Goal: Information Seeking & Learning: Learn about a topic

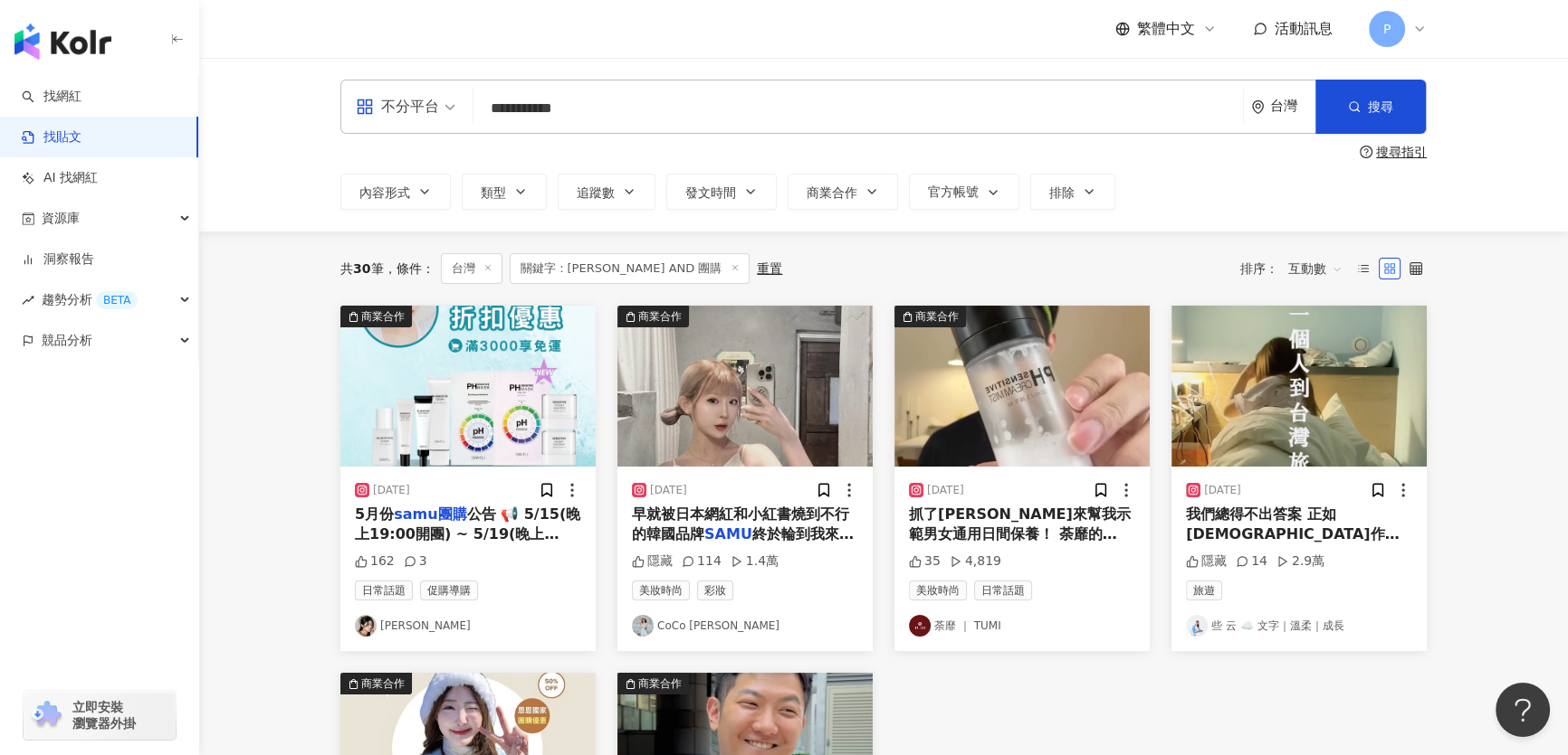
drag, startPoint x: 617, startPoint y: 114, endPoint x: 527, endPoint y: 127, distance: 90.9
click at [527, 127] on input "**********" at bounding box center [858, 108] width 754 height 39
click at [98, 177] on link "AI 找網紅" at bounding box center [59, 178] width 76 height 18
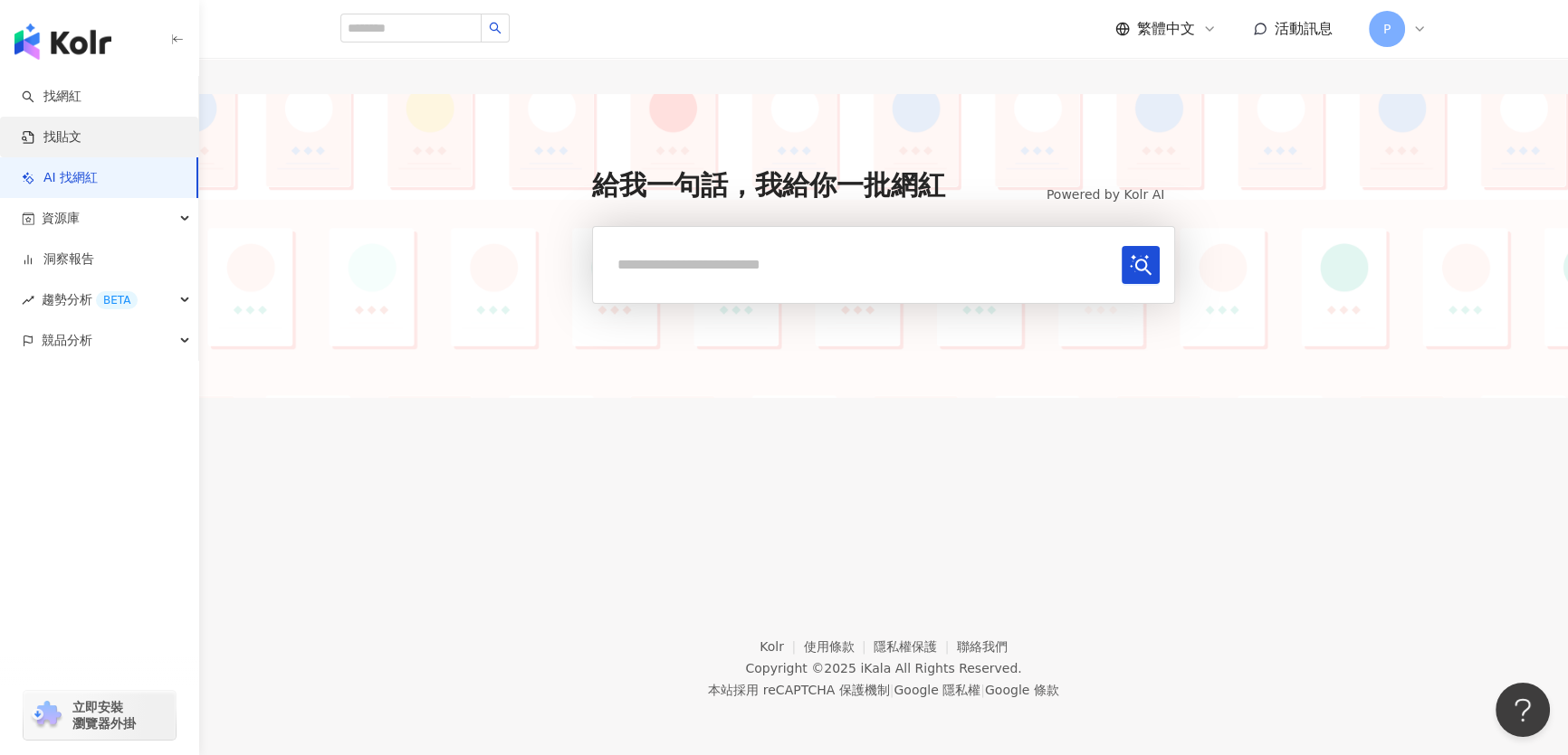
click at [81, 129] on link "找貼文" at bounding box center [51, 137] width 60 height 18
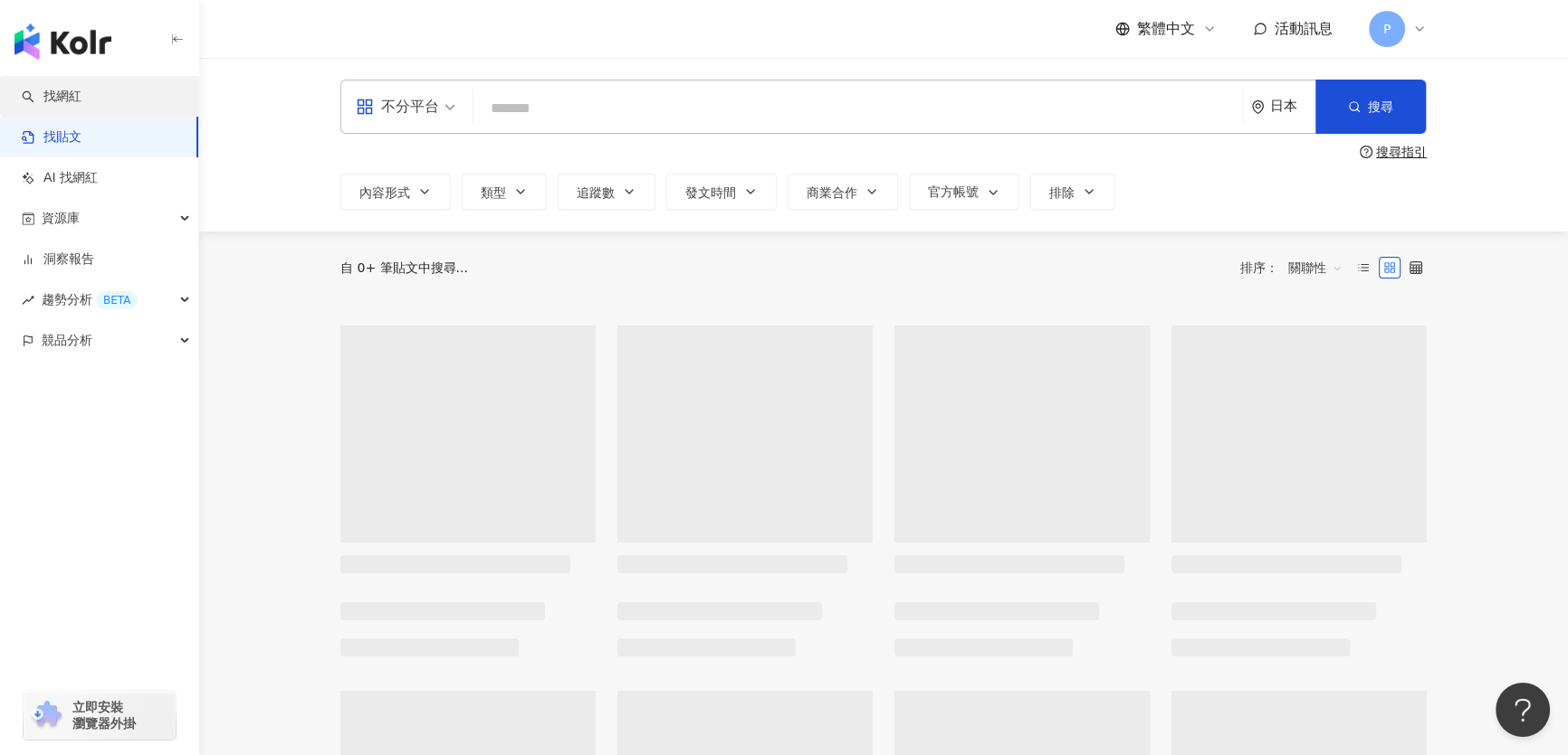
click at [81, 92] on link "找網紅" at bounding box center [51, 97] width 60 height 18
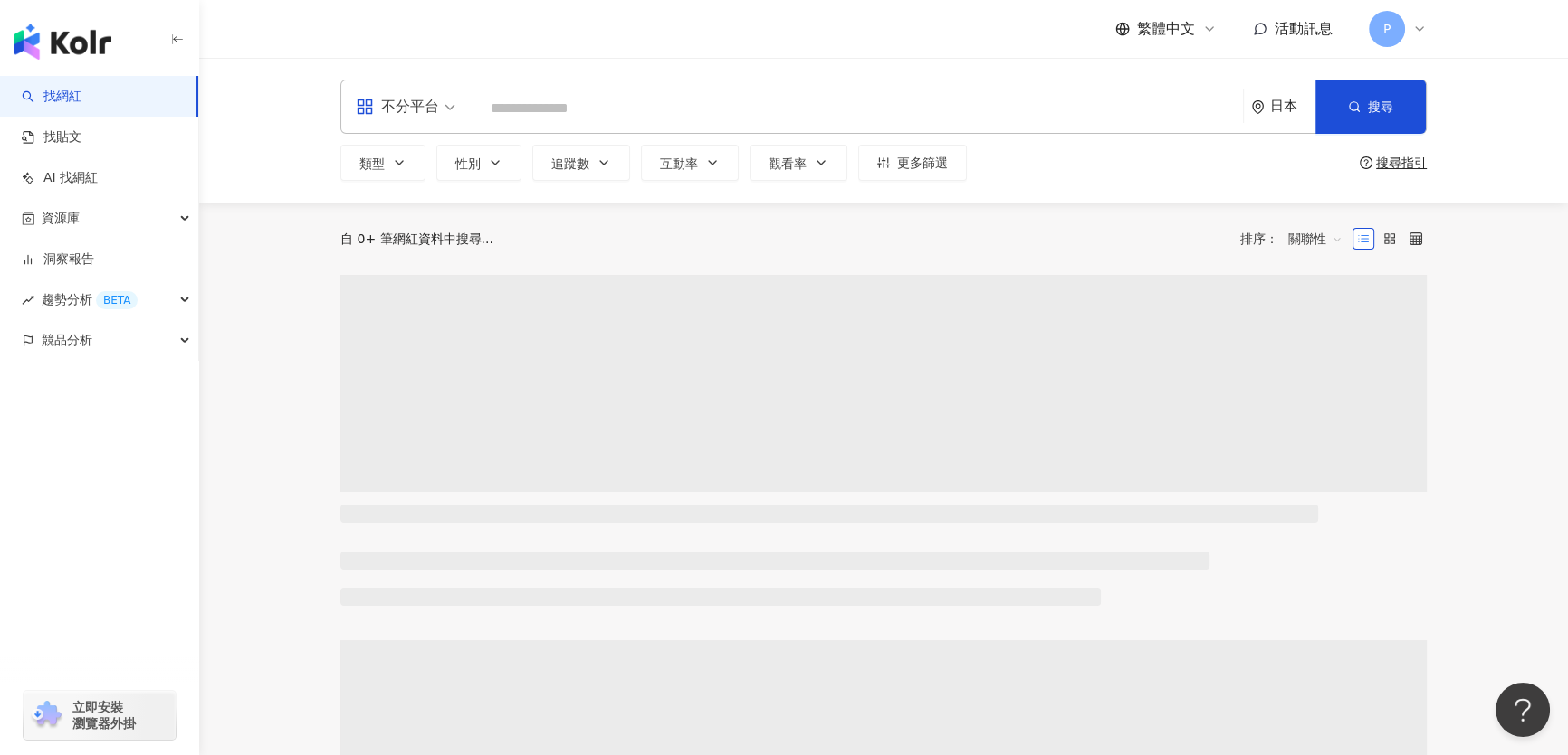
click at [564, 109] on input "search" at bounding box center [858, 109] width 754 height 35
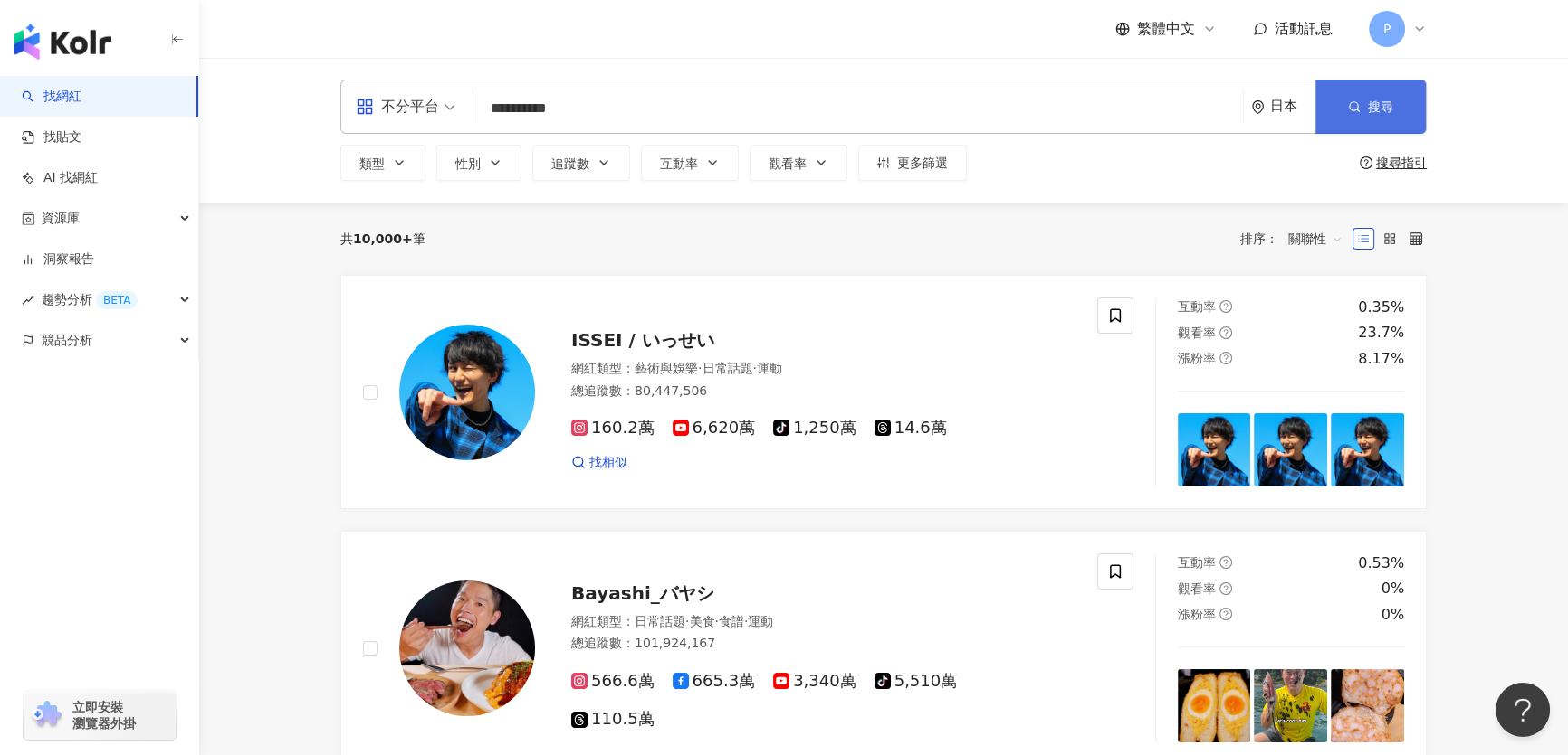
click at [1405, 121] on button "搜尋" at bounding box center [1371, 106] width 110 height 54
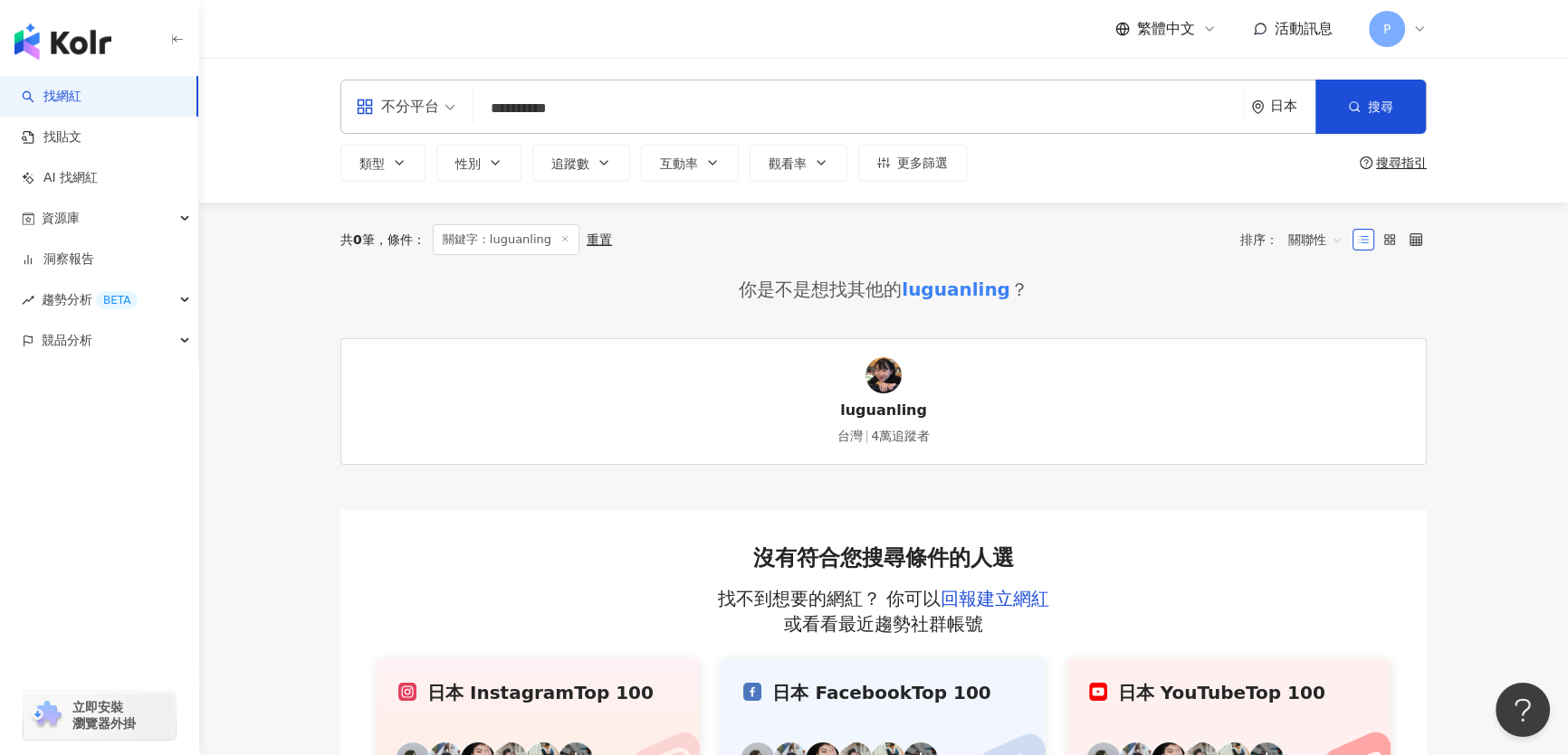
click at [1272, 118] on div "日本" at bounding box center [1283, 106] width 64 height 52
click at [1204, 305] on div "香港" at bounding box center [1215, 304] width 177 height 33
click at [1289, 117] on div "香港" at bounding box center [1283, 106] width 64 height 52
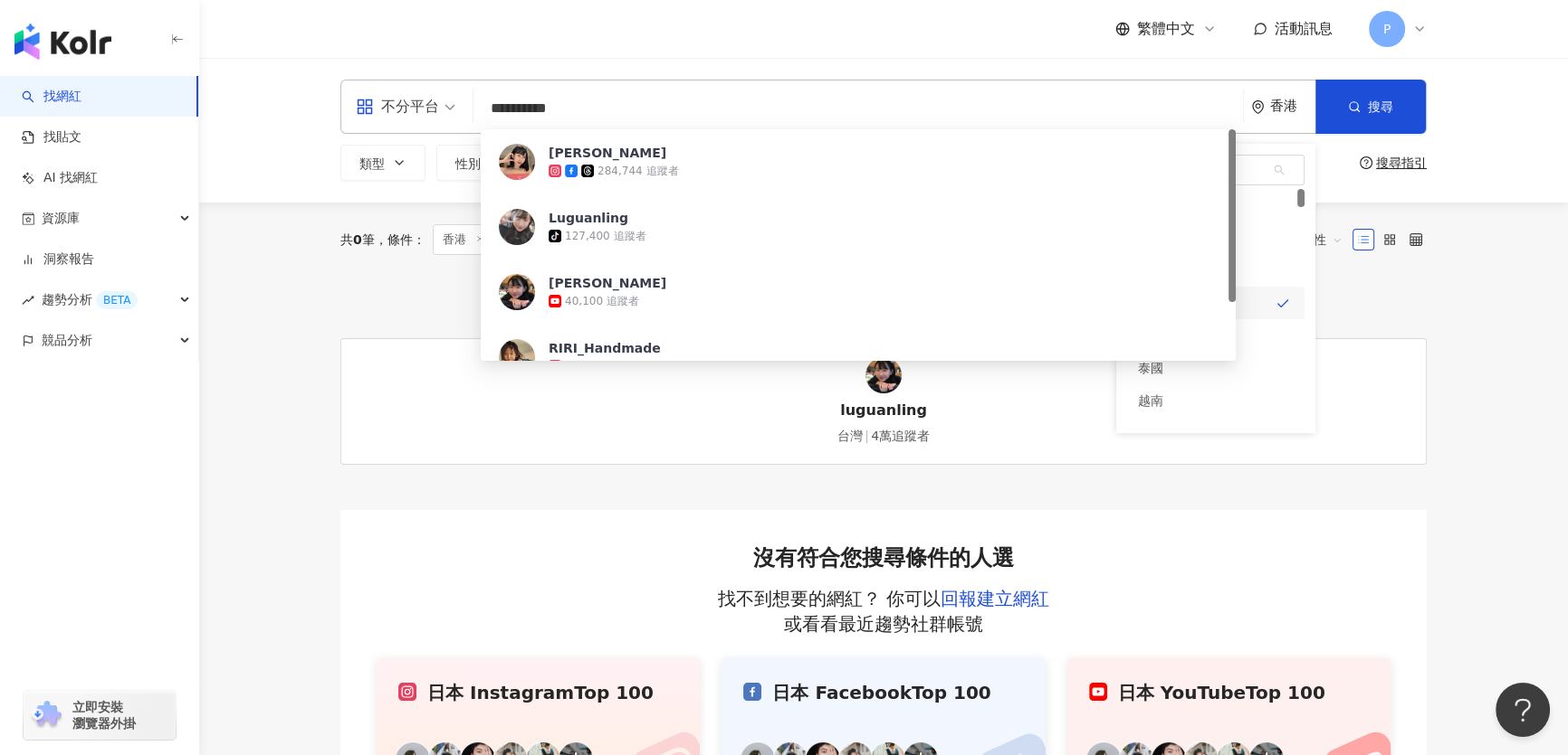
click at [1310, 222] on div "香港 jp hk my 不限區域 台灣 日本 香港 馬來西亞 泰國 越南 新加坡" at bounding box center [1216, 288] width 199 height 289
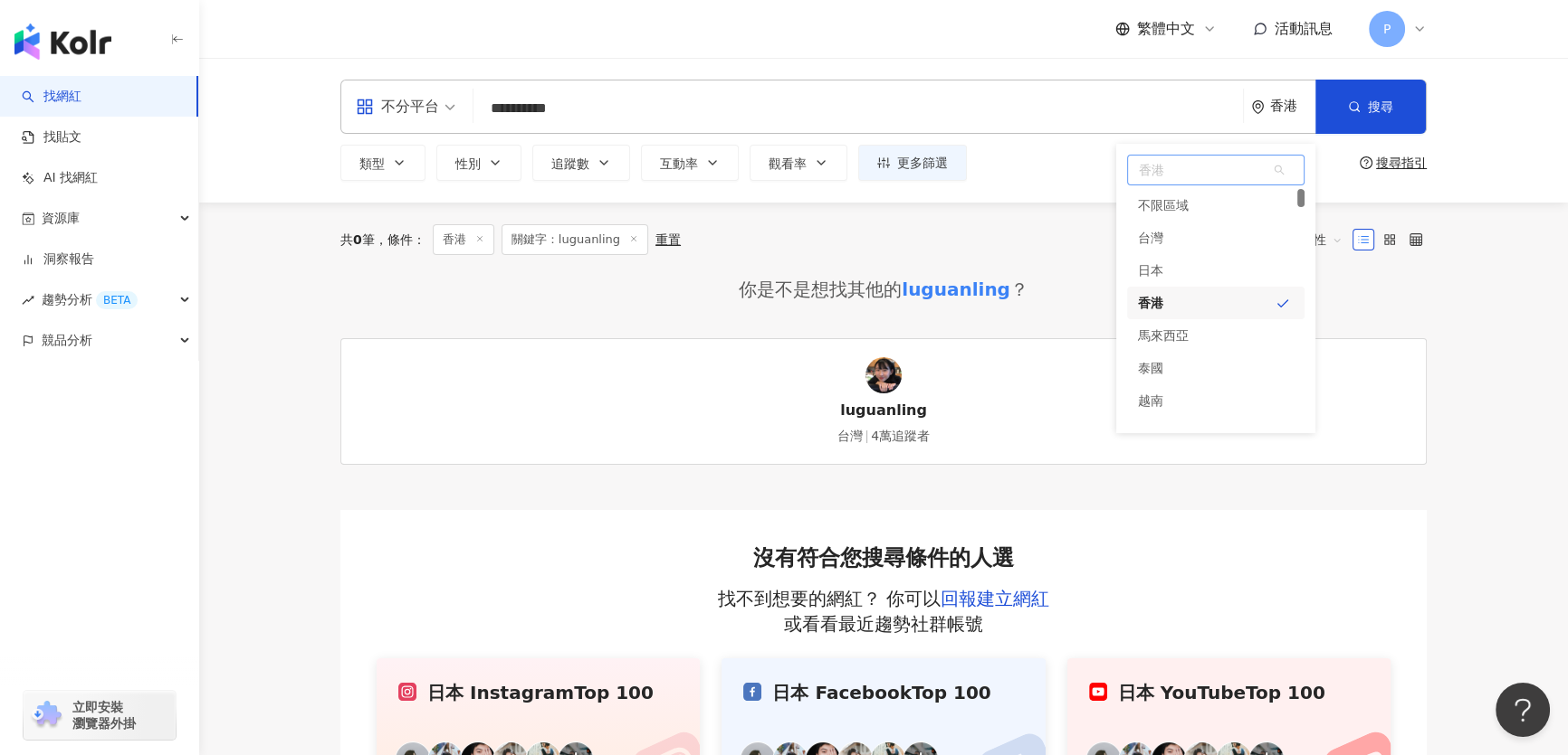
click at [1300, 235] on div at bounding box center [1300, 303] width 7 height 226
click at [1219, 241] on div "台灣" at bounding box center [1215, 238] width 177 height 33
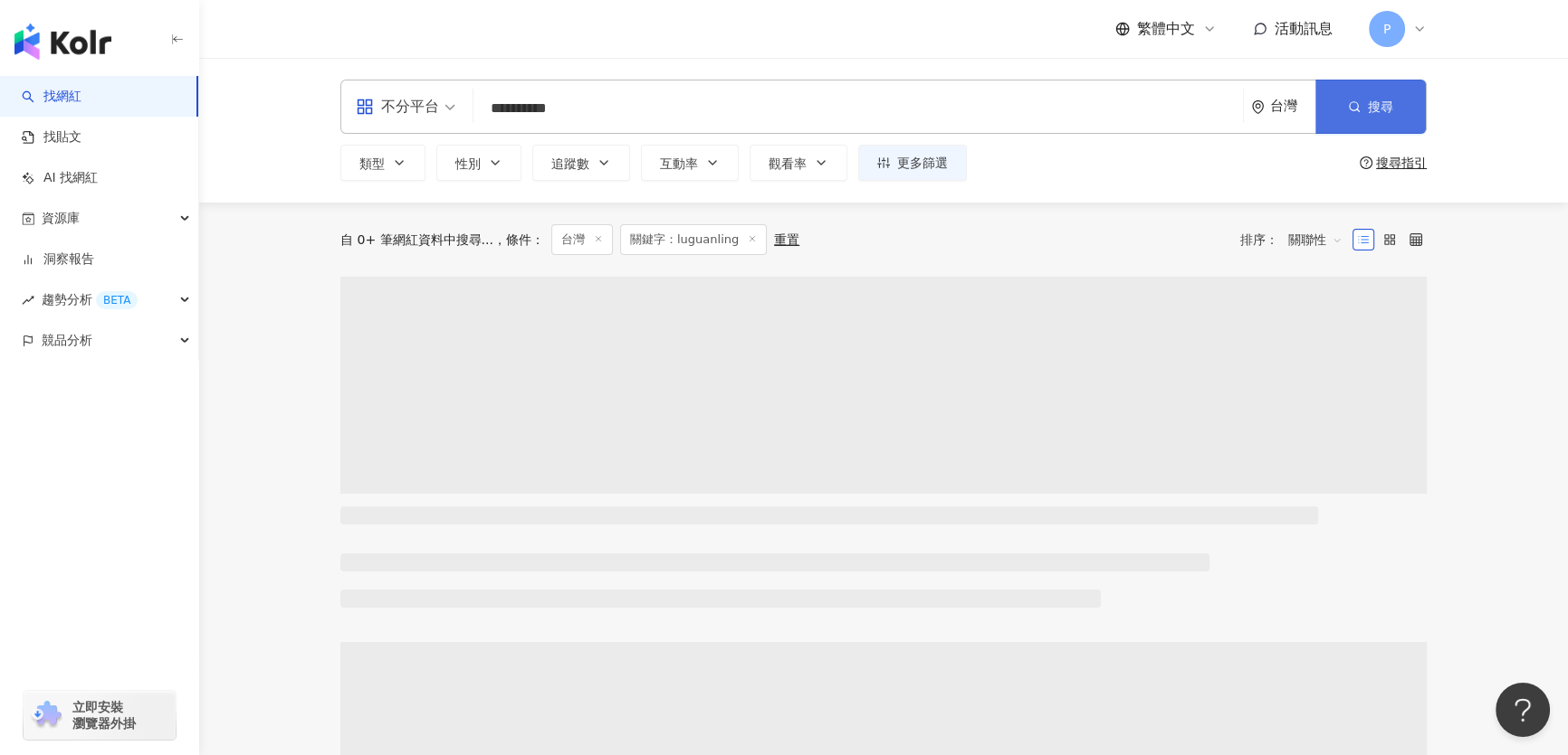
click at [1376, 121] on button "搜尋" at bounding box center [1371, 106] width 110 height 54
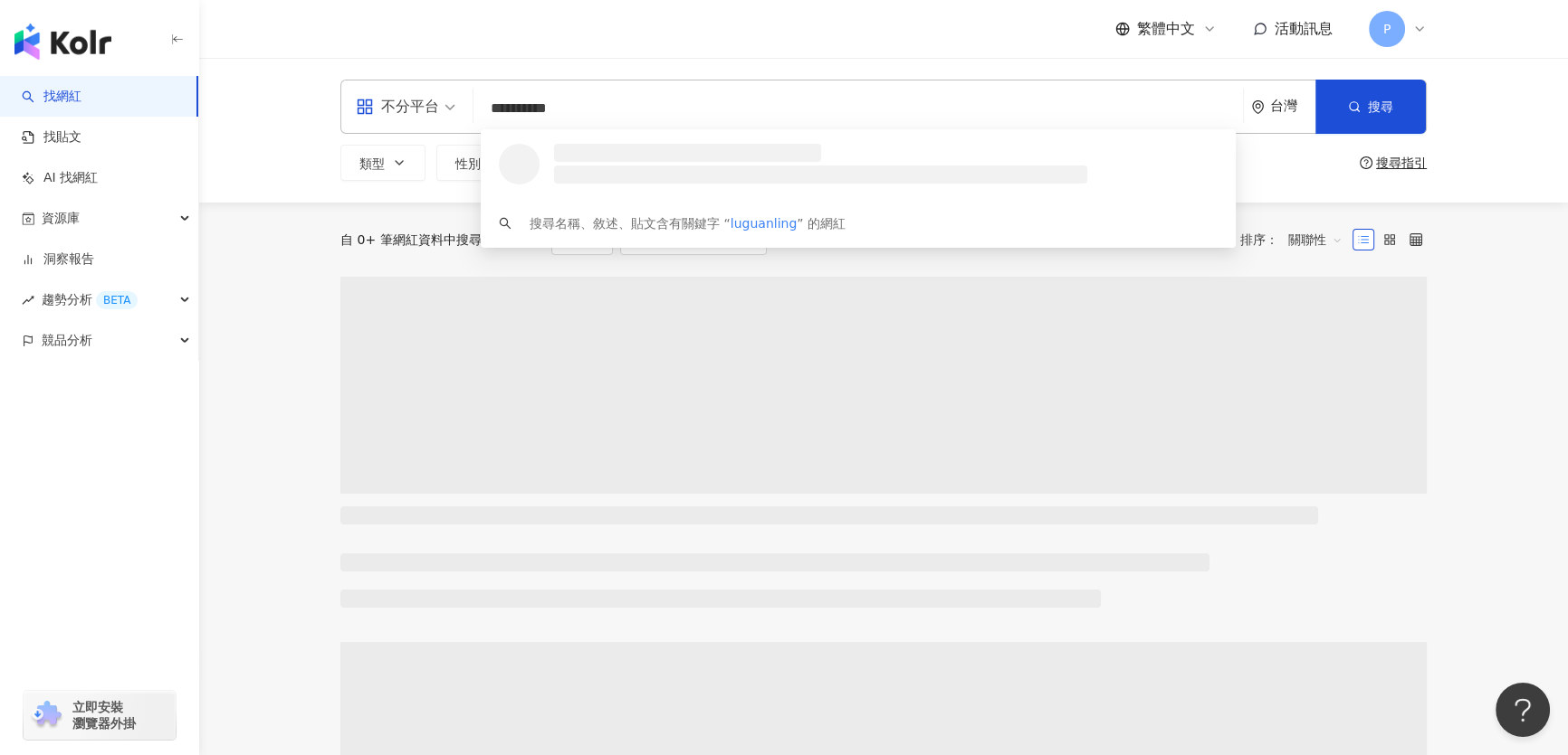
click at [921, 255] on div "自 0+ 筆網紅資料中搜尋... 條件 ： 台灣 關鍵字：luguanling 重置 排序： 關聯性" at bounding box center [883, 240] width 1086 height 74
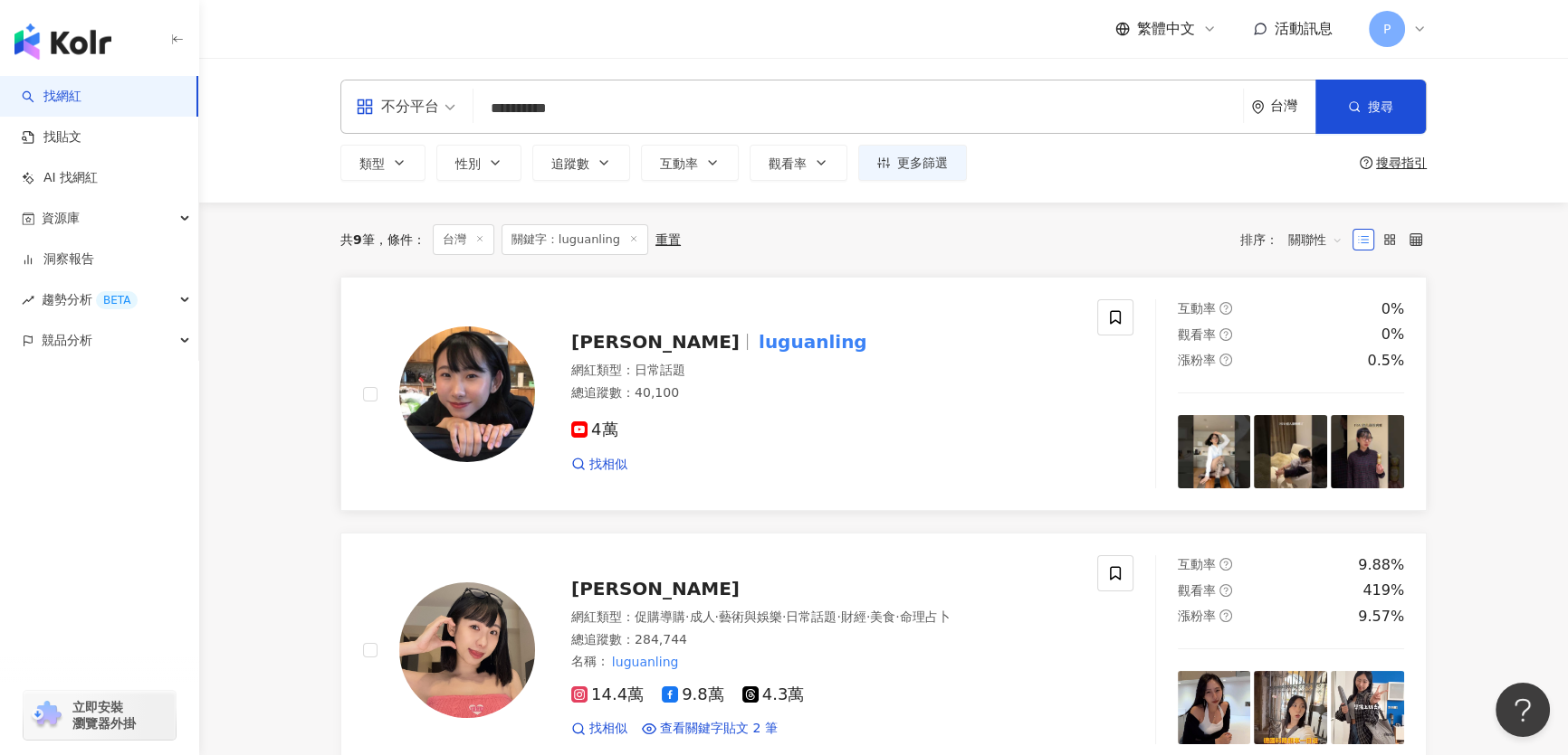
click at [798, 429] on div "4萬" at bounding box center [822, 430] width 504 height 20
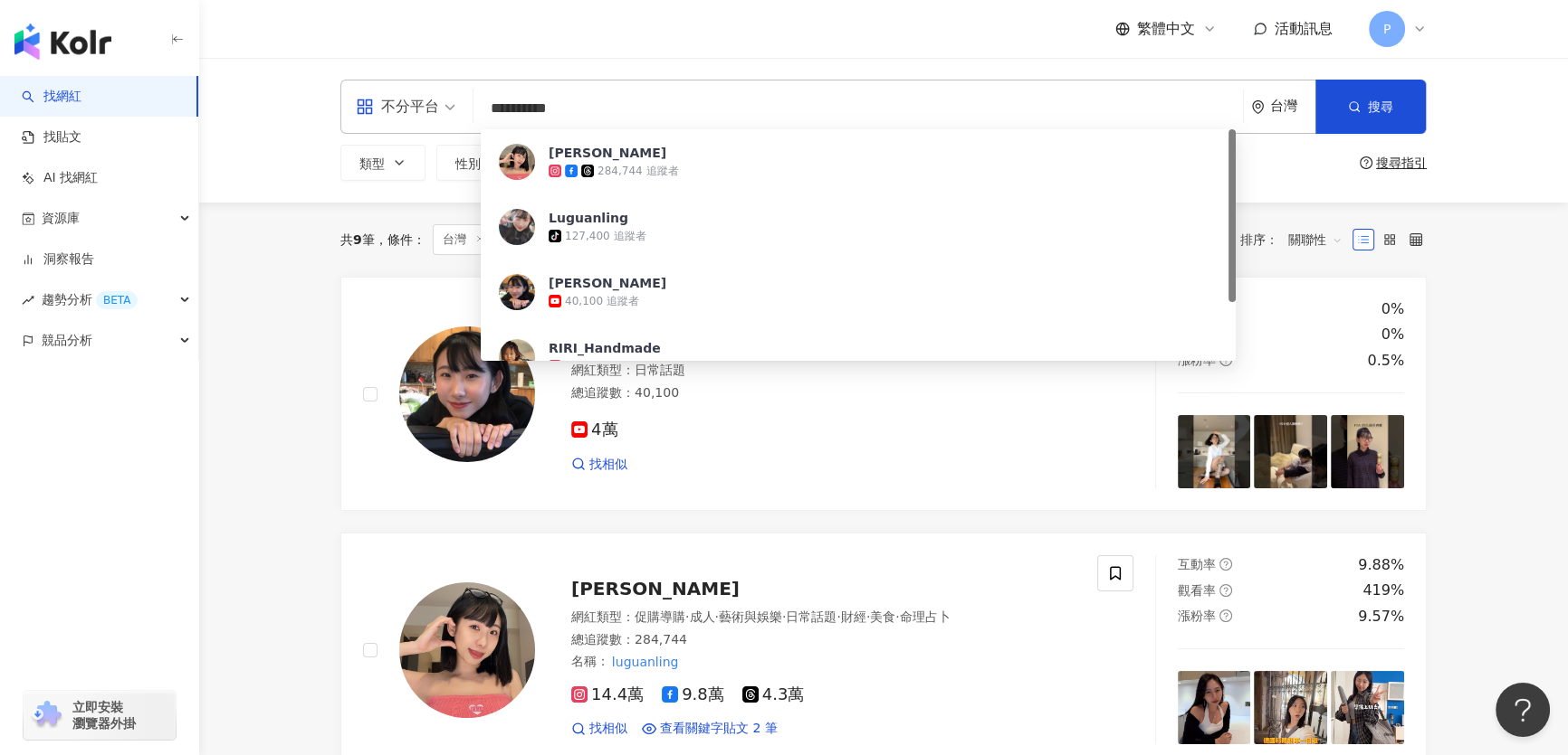
drag, startPoint x: 576, startPoint y: 107, endPoint x: 481, endPoint y: 93, distance: 96.0
click at [481, 93] on input "**********" at bounding box center [858, 109] width 754 height 35
type input "*******"
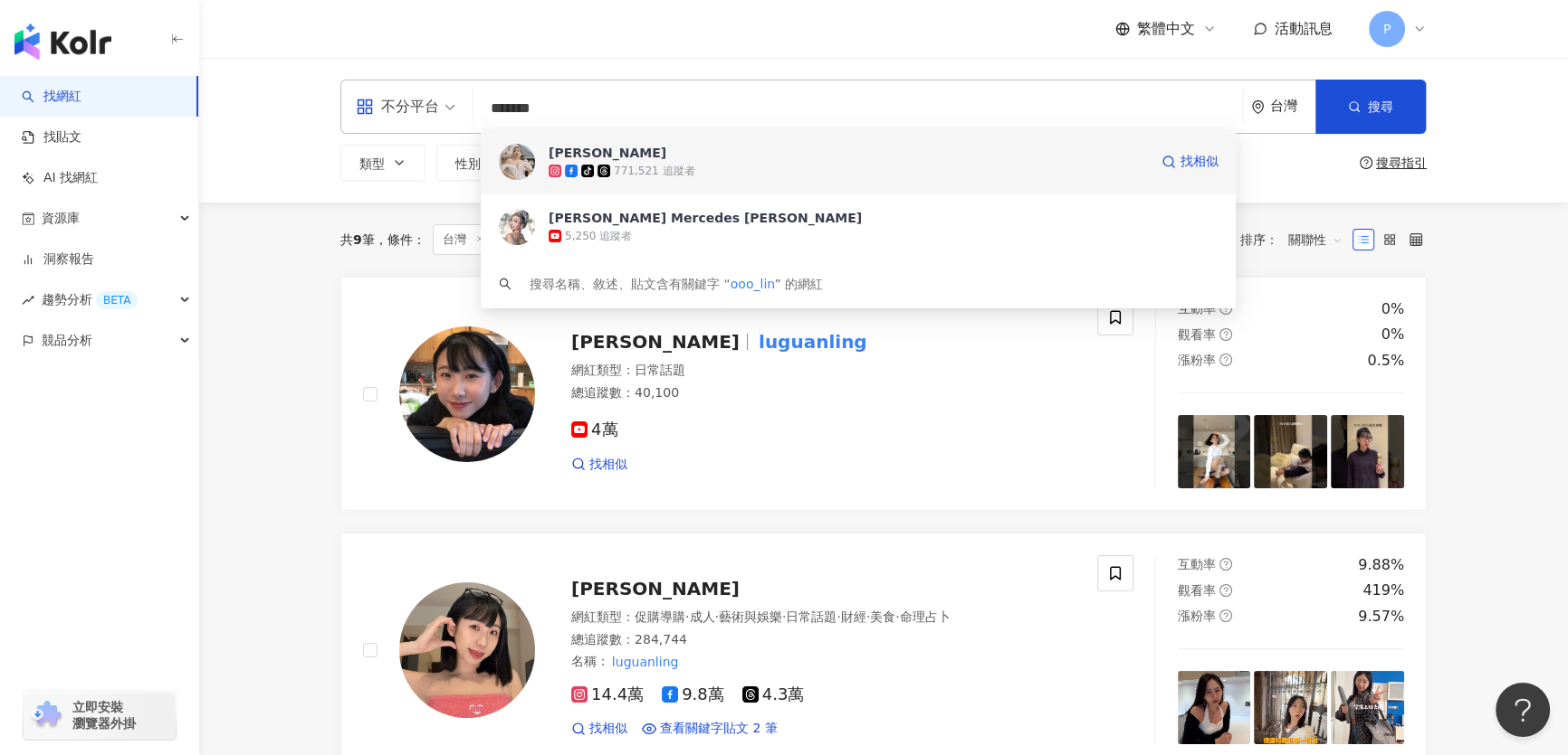
click at [617, 170] on div "771,521 追蹤者" at bounding box center [653, 171] width 80 height 15
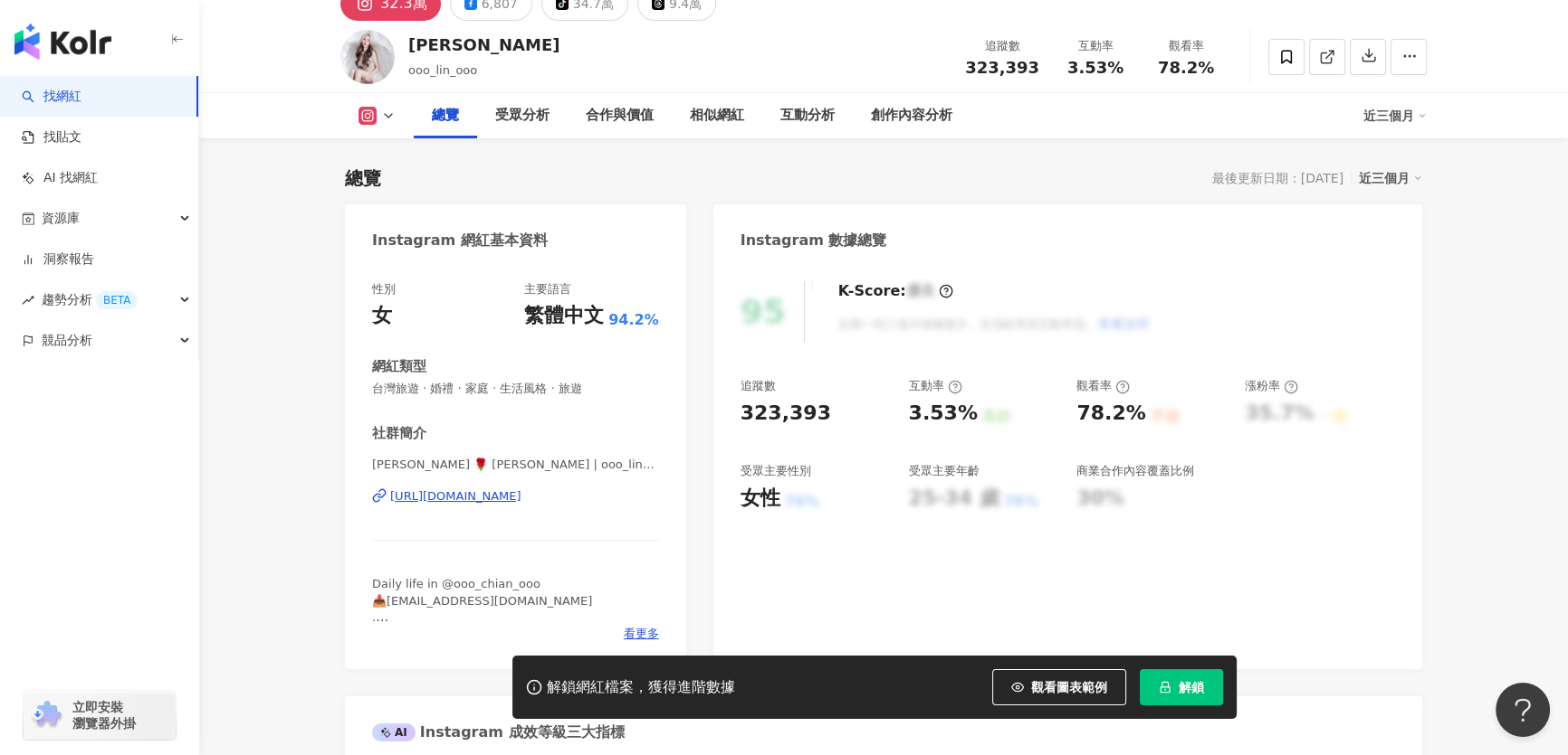
click at [873, 607] on div "95 K-Score : 優良 近期一到三個月積極發文，且漲粉率與互動率高。 查看說明 追蹤數 323,393 互動率 3.53% 良好 觀看率 78.2% …" at bounding box center [1067, 466] width 709 height 406
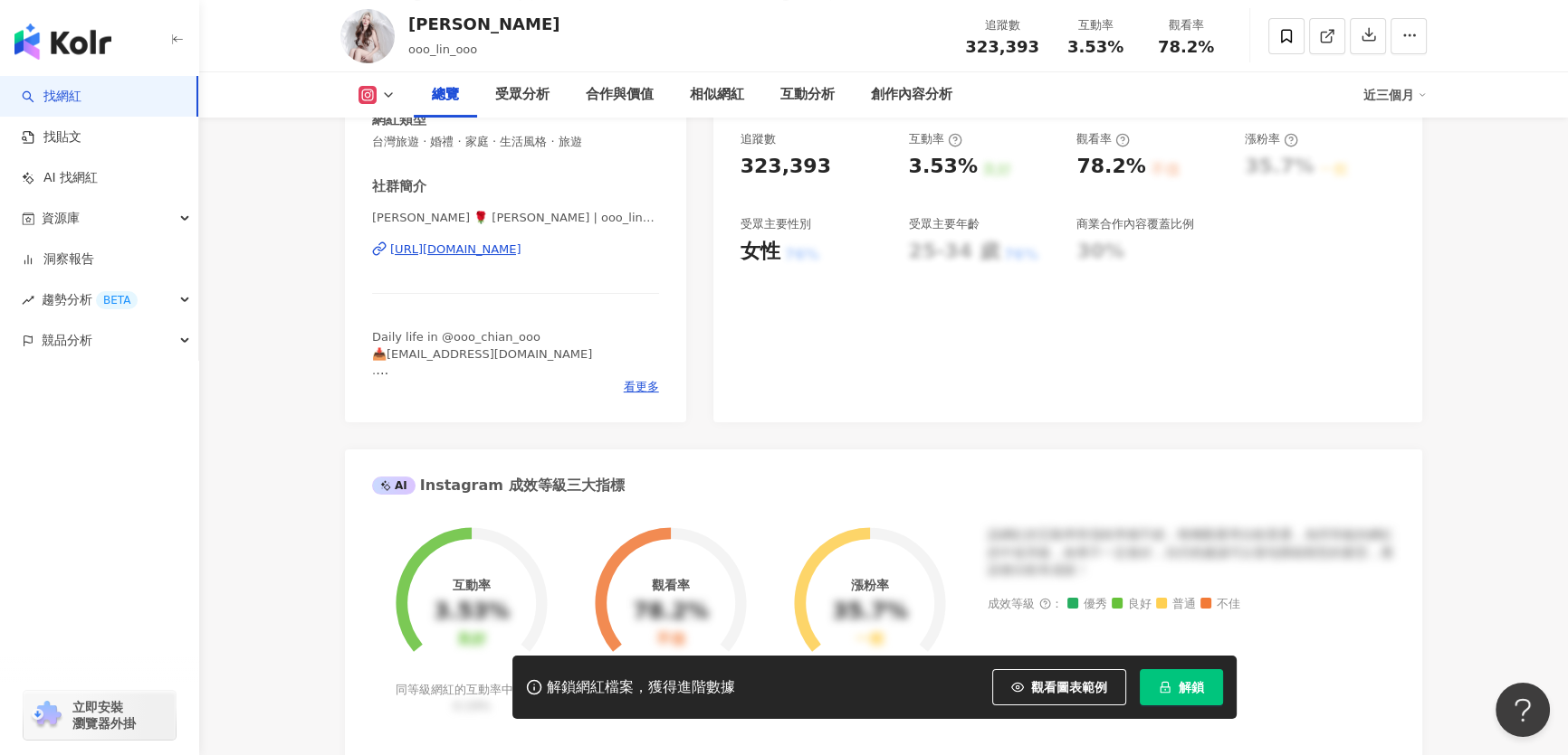
scroll to position [163, 0]
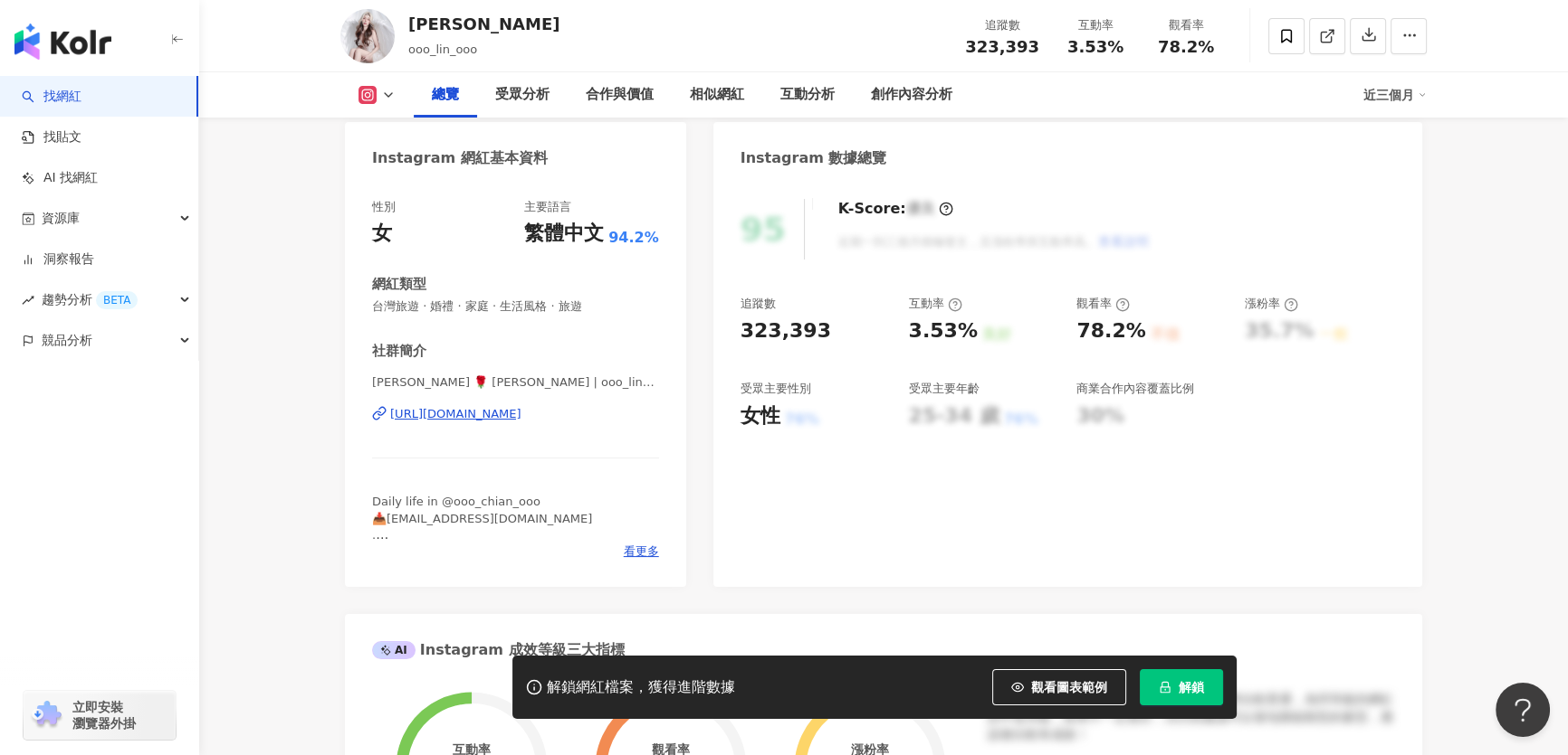
click at [521, 415] on div "https://www.instagram.com/ooo_lin_ooo/" at bounding box center [456, 414] width 132 height 16
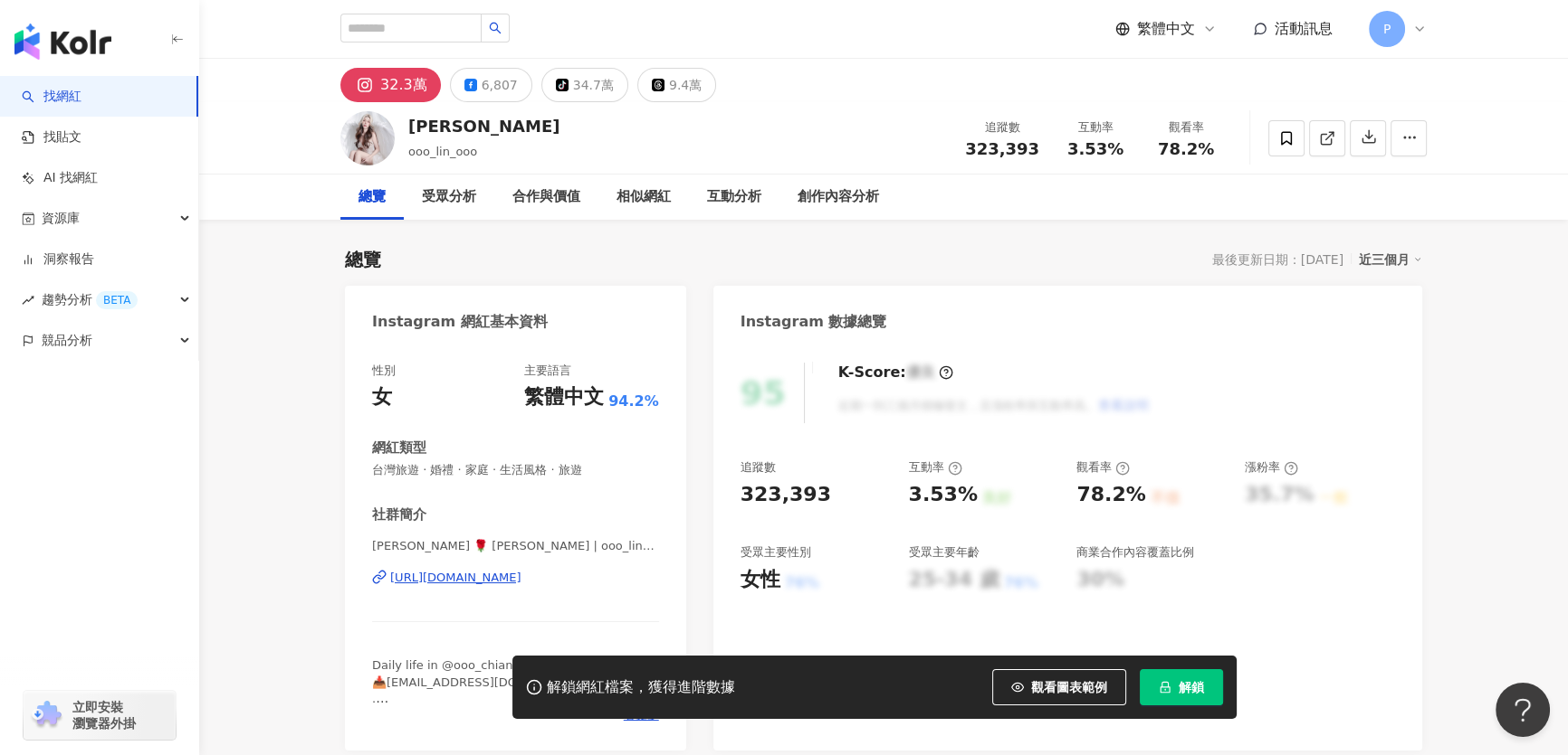
click at [81, 102] on link "找網紅" at bounding box center [51, 97] width 60 height 18
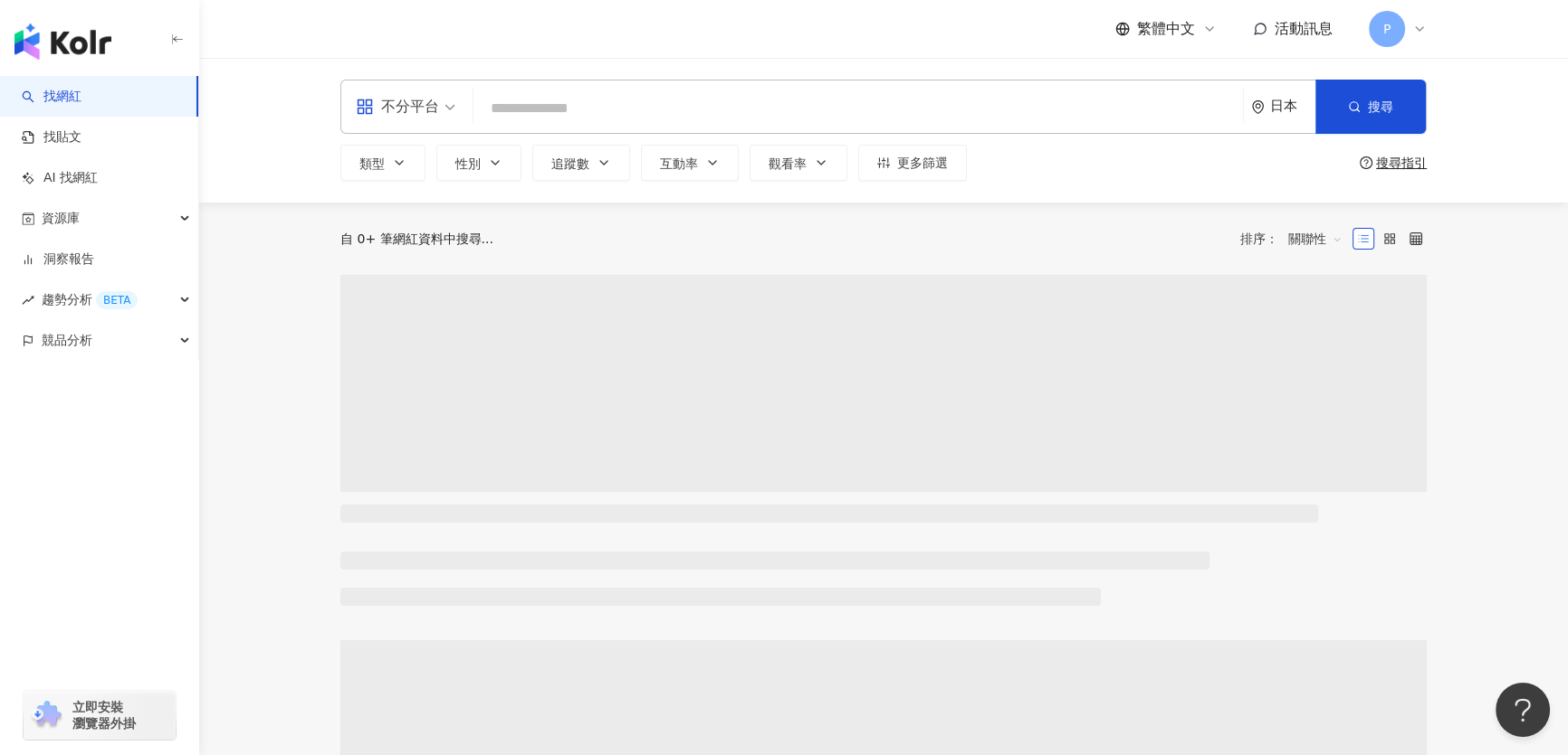
click at [81, 105] on link "找網紅" at bounding box center [51, 97] width 60 height 18
click at [669, 105] on input "search" at bounding box center [858, 109] width 754 height 35
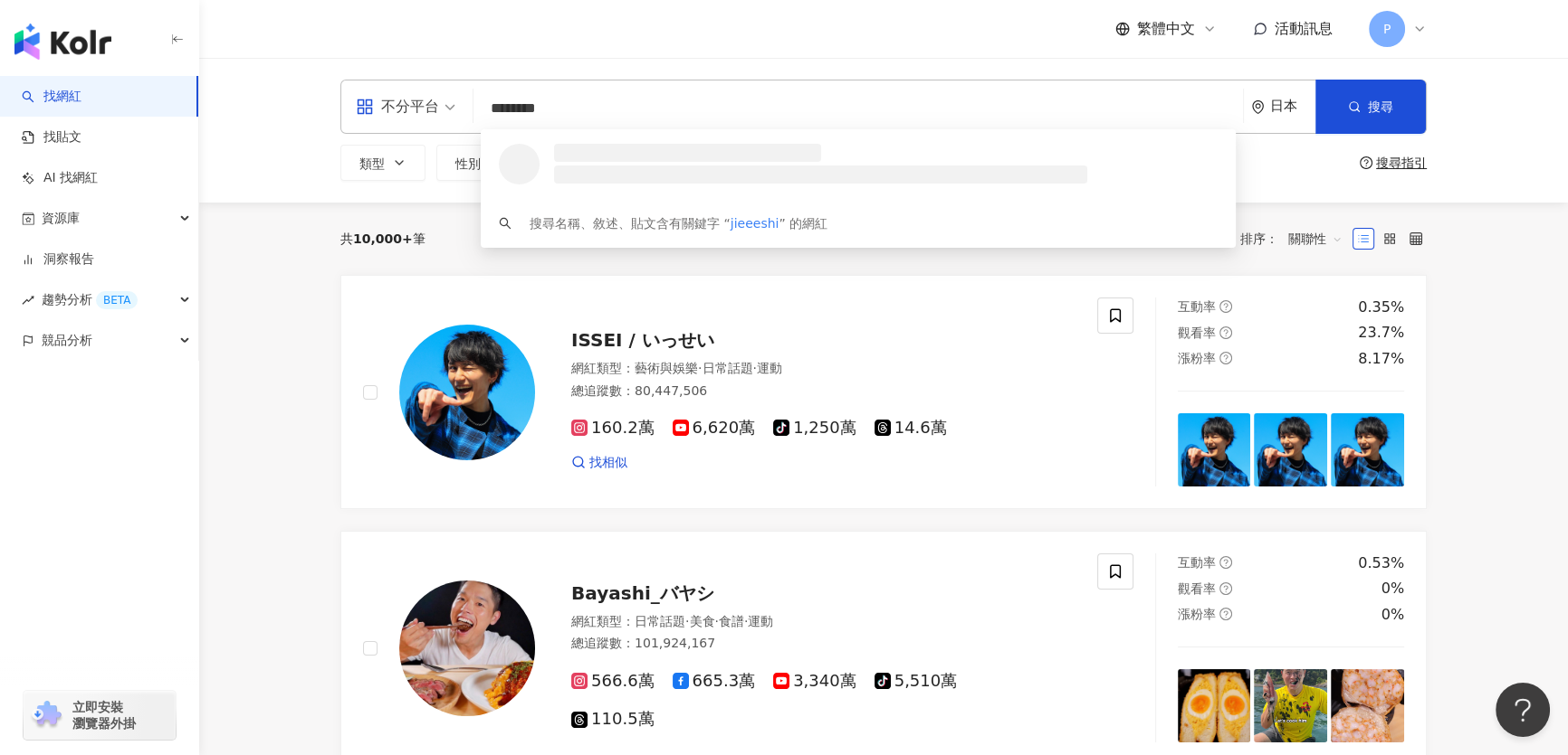
type input "*********"
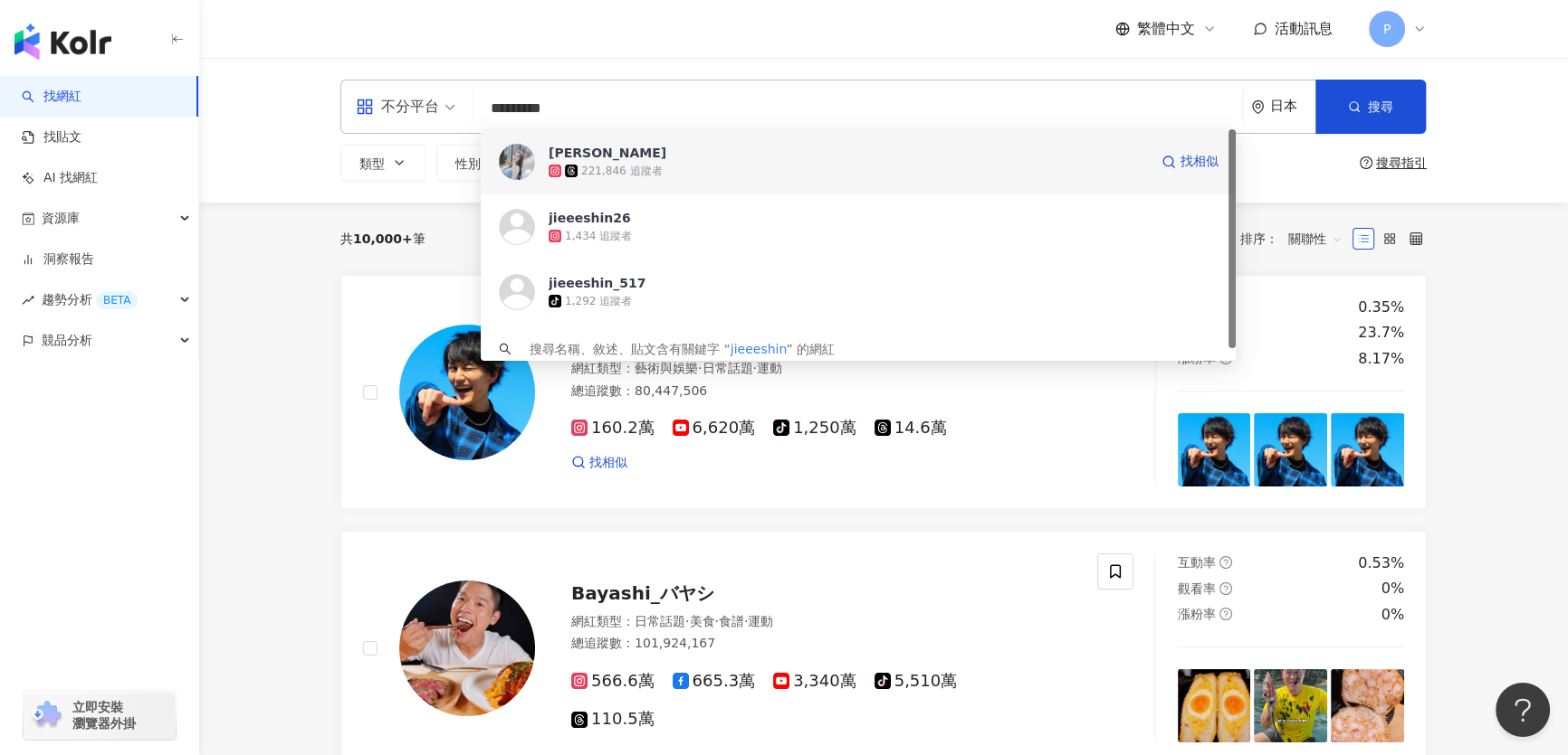
click at [682, 166] on div "221,846 追蹤者" at bounding box center [847, 170] width 599 height 18
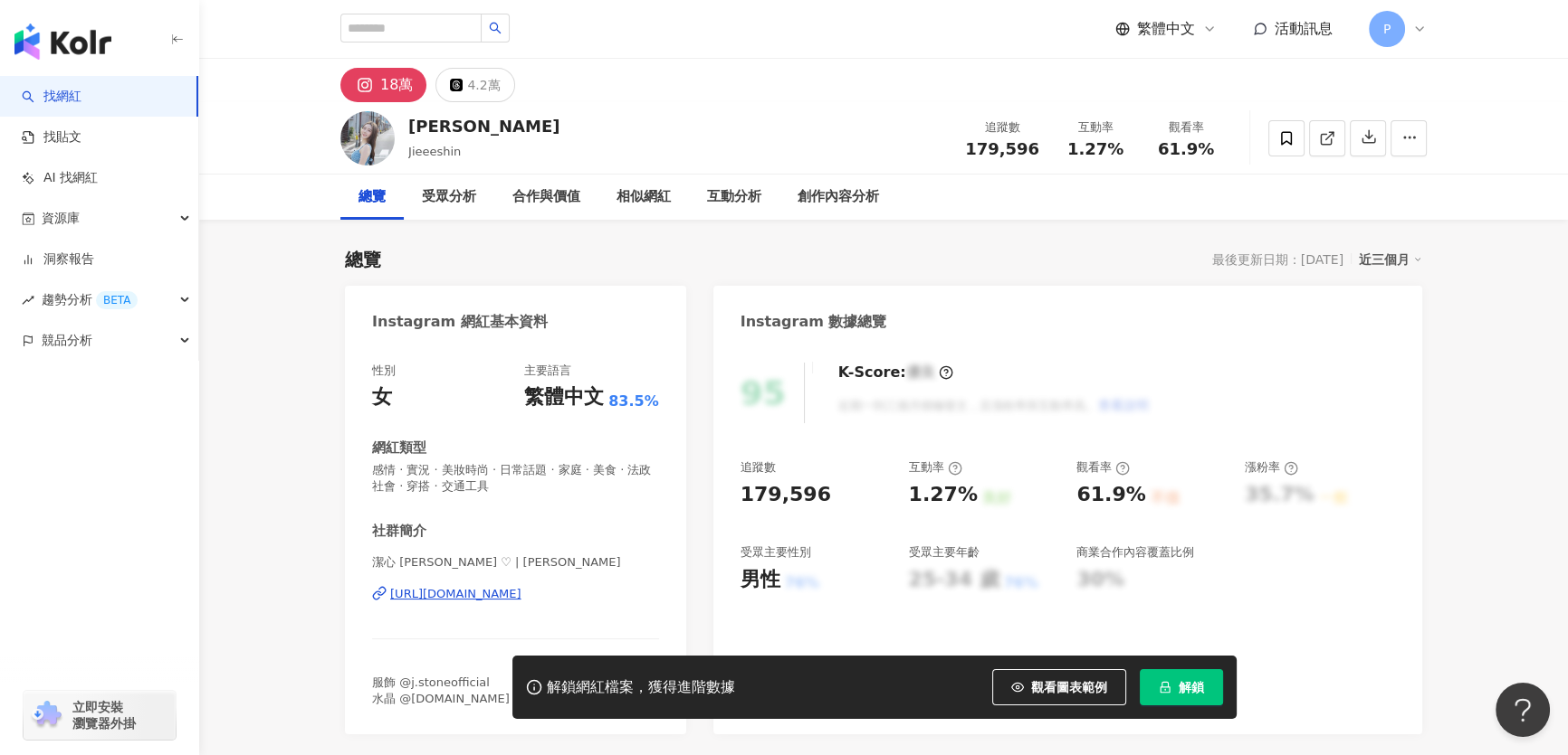
click at [480, 593] on div "https://www.instagram.com/jieeeshin/" at bounding box center [456, 594] width 132 height 16
